Goal: Task Accomplishment & Management: Manage account settings

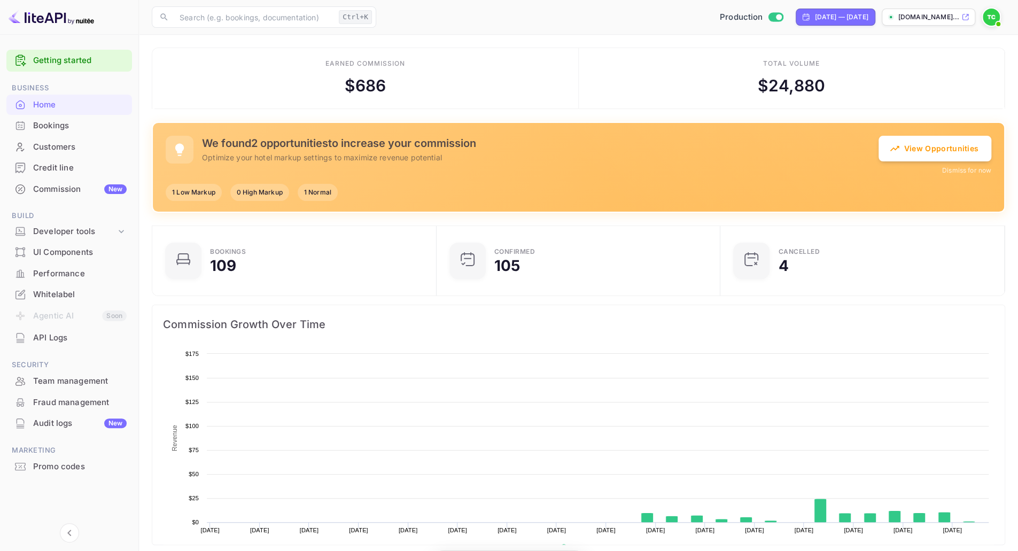
scroll to position [165, 270]
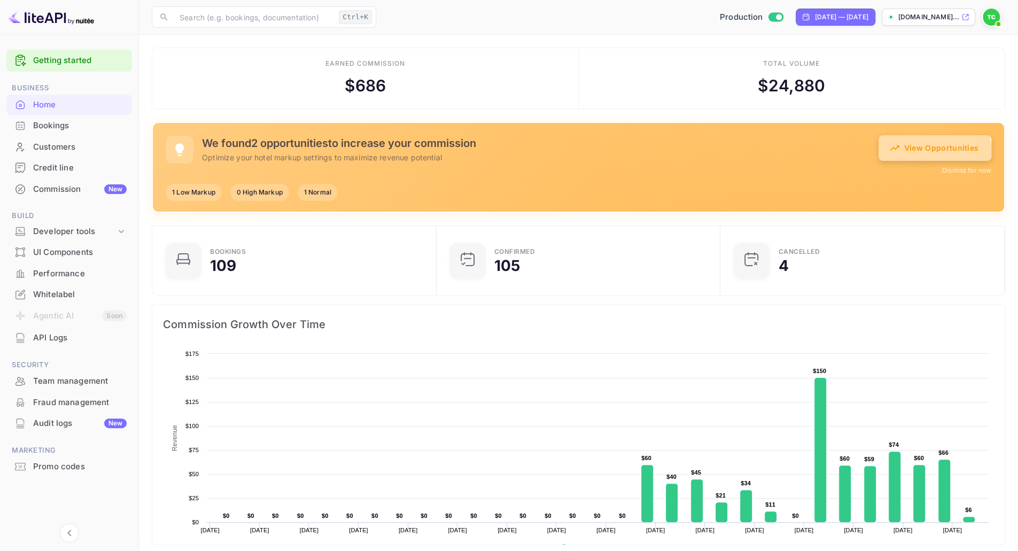
click at [930, 150] on button "View Opportunities" at bounding box center [935, 148] width 113 height 26
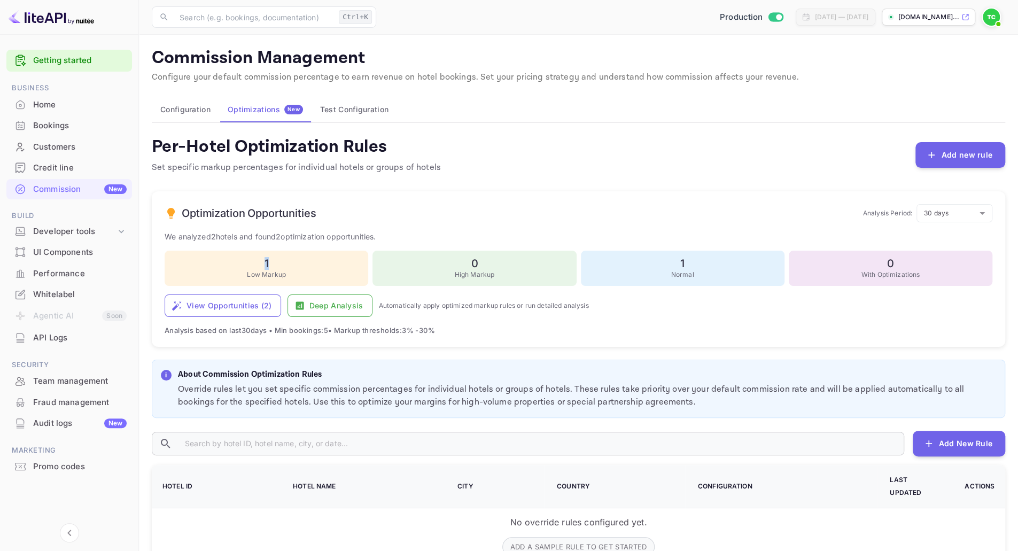
drag, startPoint x: 262, startPoint y: 266, endPoint x: 274, endPoint y: 261, distance: 13.0
click at [274, 261] on h6 "1" at bounding box center [266, 263] width 191 height 13
drag, startPoint x: 679, startPoint y: 264, endPoint x: 690, endPoint y: 262, distance: 10.7
click at [690, 262] on h6 "1" at bounding box center [682, 263] width 191 height 13
click at [706, 207] on div "Optimization Opportunities Analysis Period: 30 days 30 ​" at bounding box center [579, 213] width 828 height 18
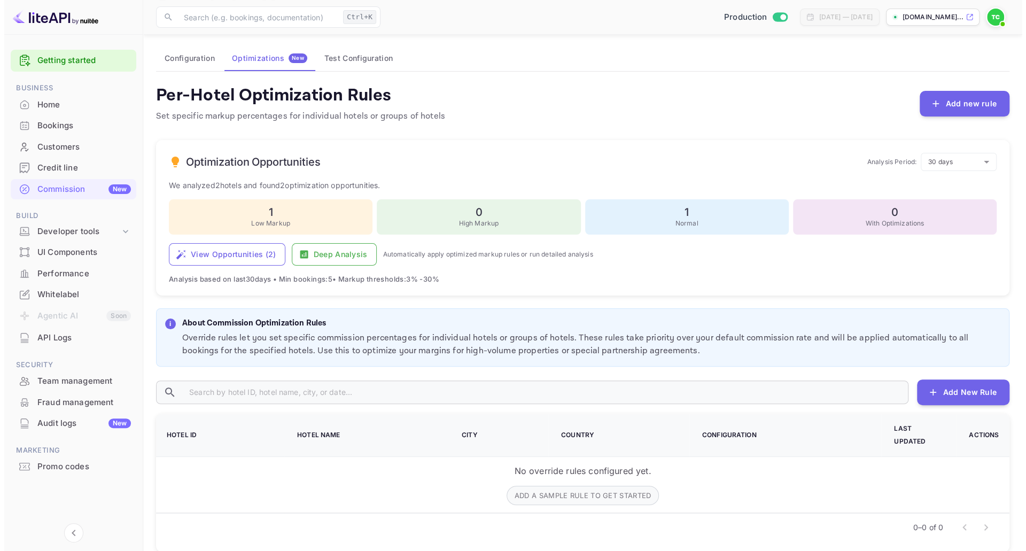
scroll to position [56, 0]
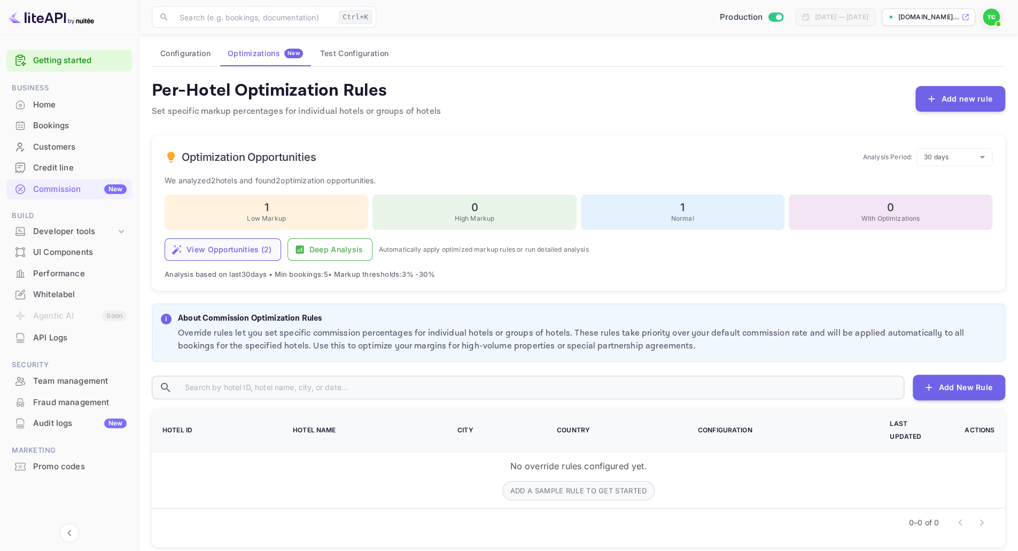
click at [236, 254] on button "View Opportunities ( 2 )" at bounding box center [223, 249] width 117 height 22
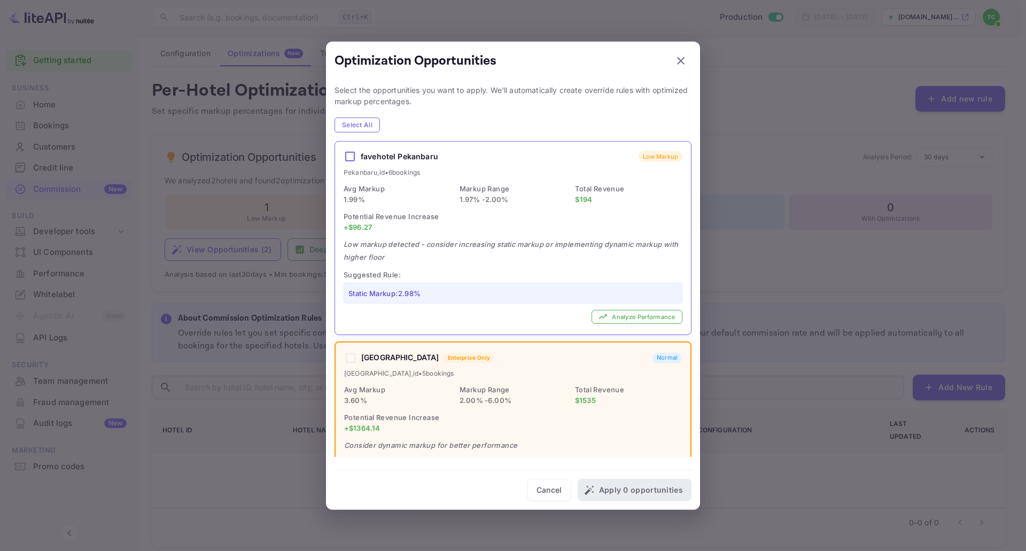
click at [352, 159] on input "checkbox" at bounding box center [350, 156] width 13 height 13
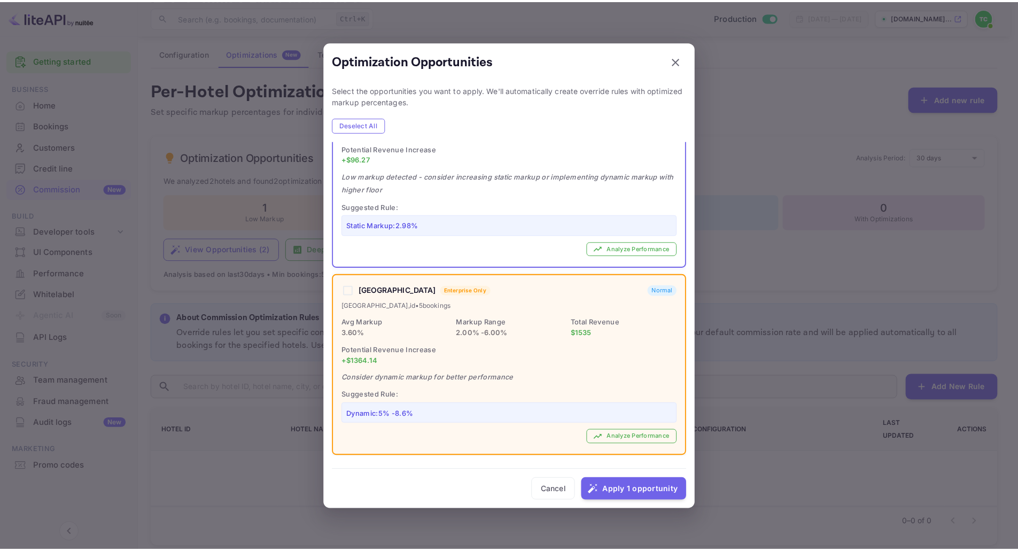
scroll to position [0, 0]
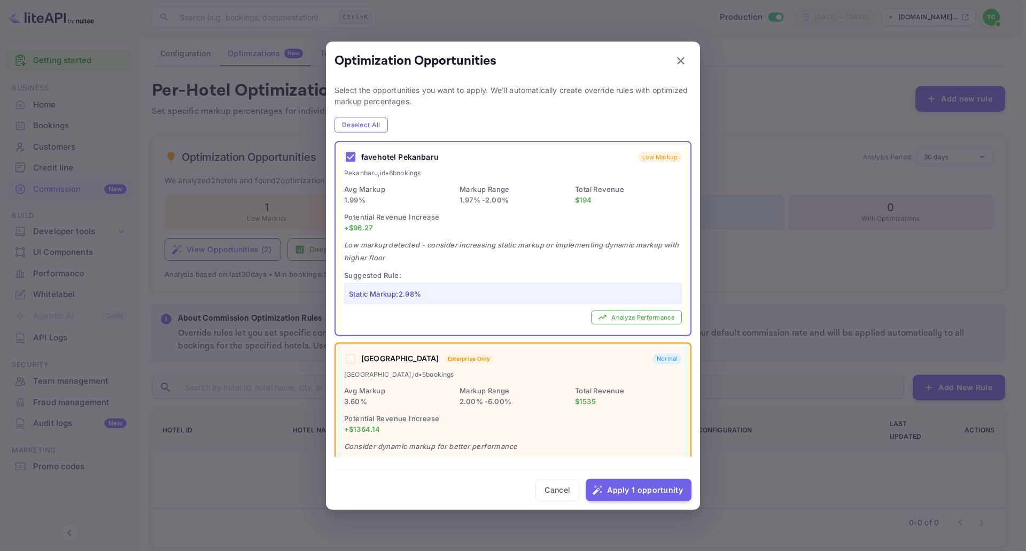
click at [352, 159] on input "checkbox" at bounding box center [350, 157] width 13 height 13
checkbox input "false"
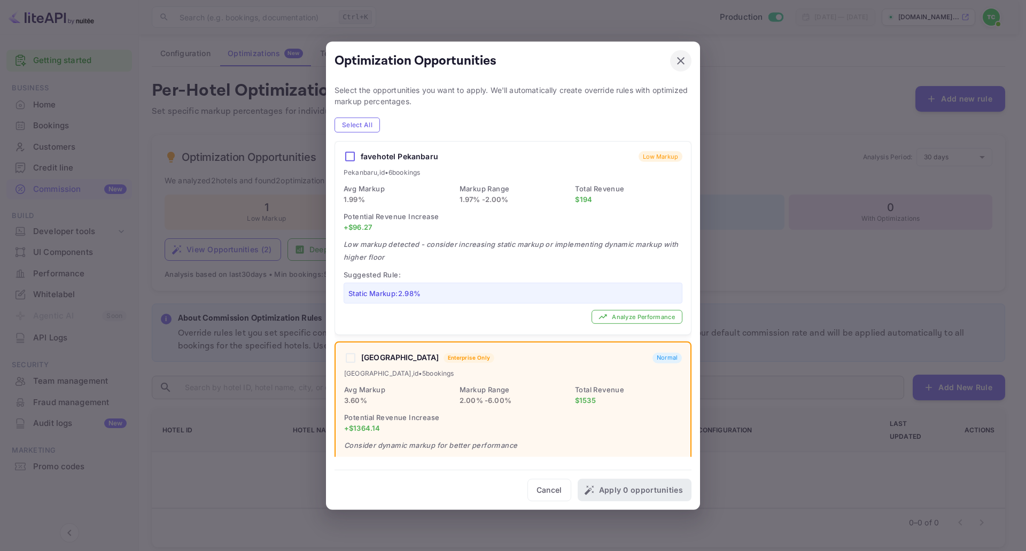
click at [688, 59] on button "button" at bounding box center [680, 60] width 21 height 21
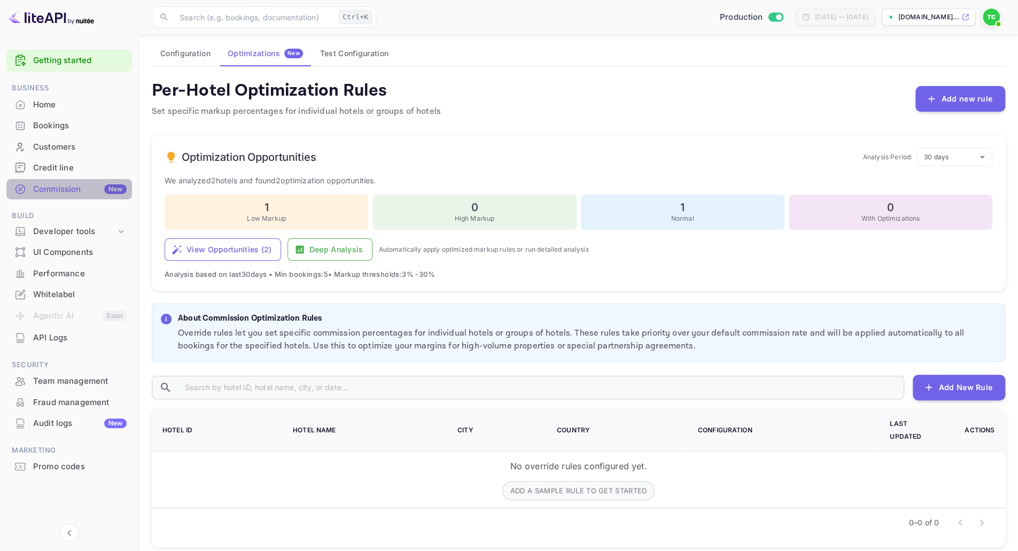
click at [47, 195] on div "Commission New" at bounding box center [69, 189] width 126 height 21
click at [180, 47] on button "Configuration" at bounding box center [185, 54] width 67 height 26
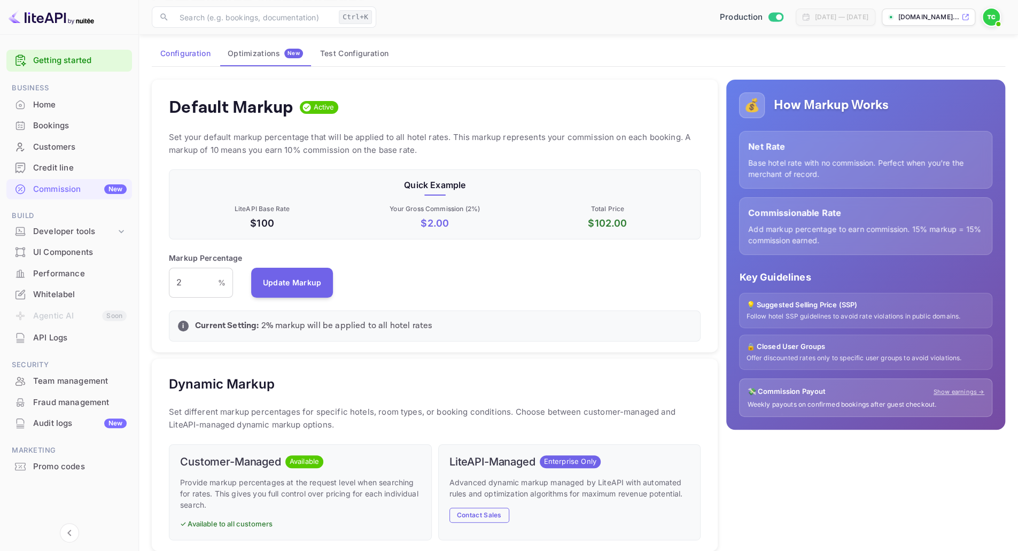
scroll to position [181, 523]
drag, startPoint x: 192, startPoint y: 285, endPoint x: 174, endPoint y: 288, distance: 18.4
click at [174, 288] on input "2" at bounding box center [193, 283] width 49 height 30
type input "1.8"
click at [298, 283] on button "Update Markup" at bounding box center [292, 282] width 82 height 30
